Goal: Task Accomplishment & Management: Manage account settings

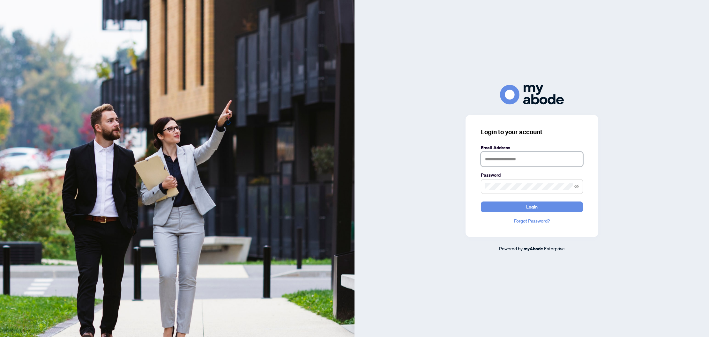
type input "**********"
click at [531, 207] on button "Login" at bounding box center [532, 207] width 102 height 11
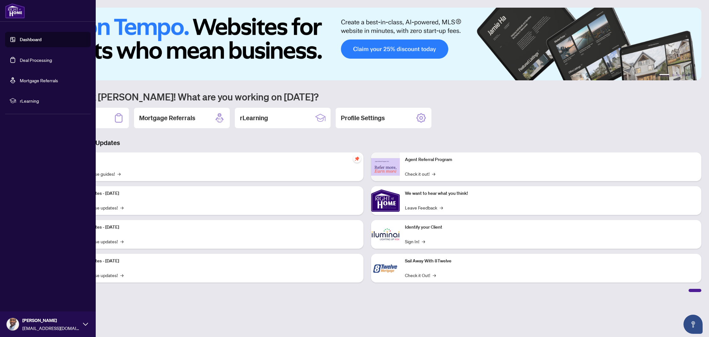
click at [31, 61] on link "Deal Processing" at bounding box center [36, 60] width 32 height 6
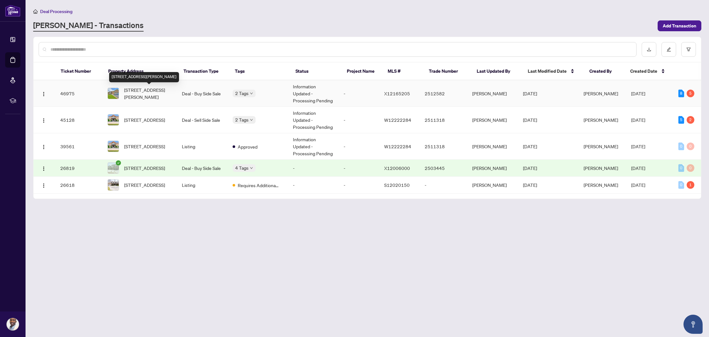
click at [149, 97] on span "[STREET_ADDRESS][PERSON_NAME]" at bounding box center [148, 93] width 48 height 14
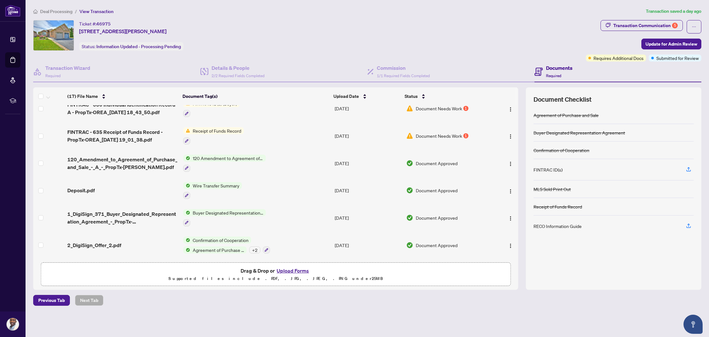
click at [228, 249] on span "Agreement of Purchase and Sale" at bounding box center [218, 250] width 56 height 7
click at [235, 250] on span "Agreement of Purchase and Sale" at bounding box center [218, 250] width 56 height 7
